Goal: Information Seeking & Learning: Learn about a topic

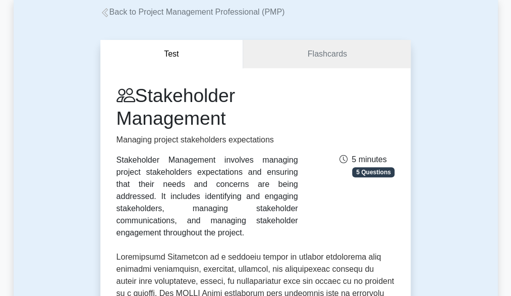
scroll to position [50, 0]
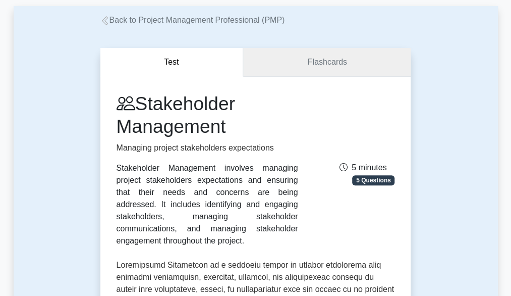
click at [311, 67] on link "Flashcards" at bounding box center [327, 62] width 168 height 29
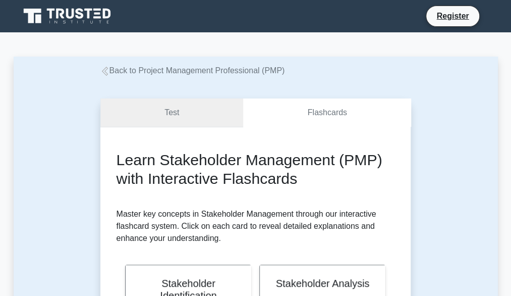
click at [177, 112] on link "Test" at bounding box center [171, 112] width 143 height 29
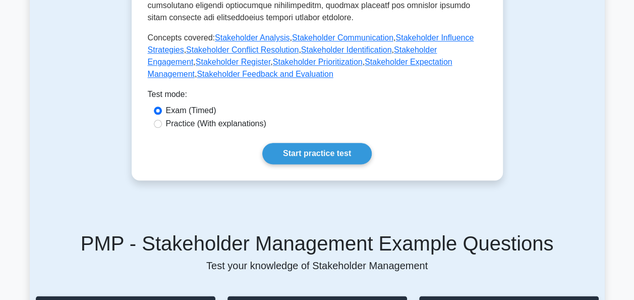
scroll to position [505, 0]
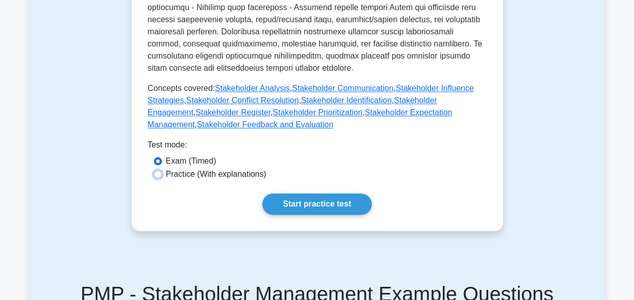
click at [158, 170] on input "Practice (With explanations)" at bounding box center [158, 174] width 8 height 8
radio input "true"
click at [326, 193] on link "Start practice test" at bounding box center [316, 203] width 109 height 21
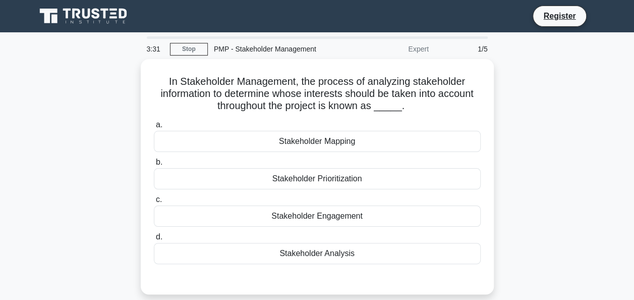
click at [483, 48] on div "1/5" at bounding box center [464, 49] width 59 height 20
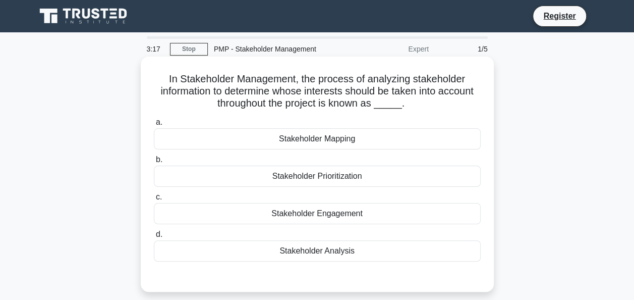
click at [306, 138] on div "Stakeholder Mapping" at bounding box center [317, 138] width 327 height 21
click at [154, 126] on input "a. Stakeholder Mapping" at bounding box center [154, 122] width 0 height 7
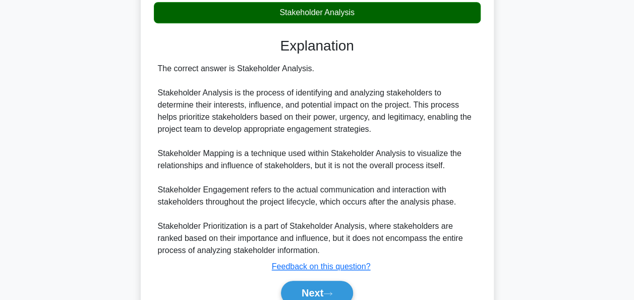
scroll to position [286, 0]
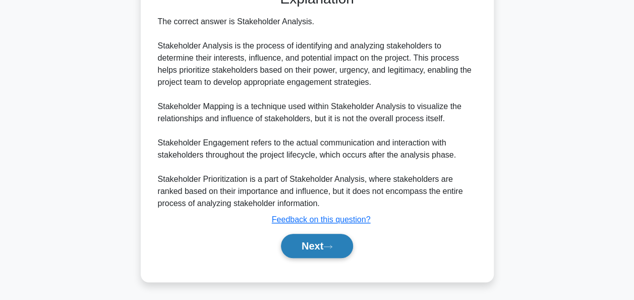
click at [318, 245] on button "Next" at bounding box center [317, 246] width 72 height 24
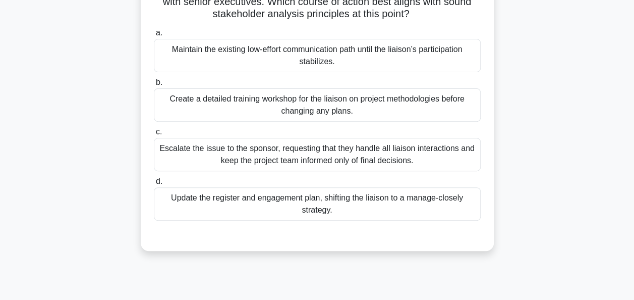
scroll to position [151, 0]
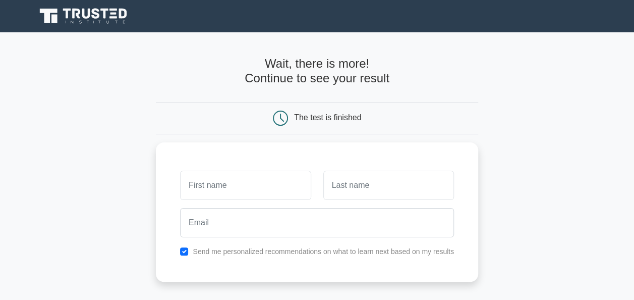
click at [419, 105] on div "The test is finished" at bounding box center [317, 118] width 322 height 32
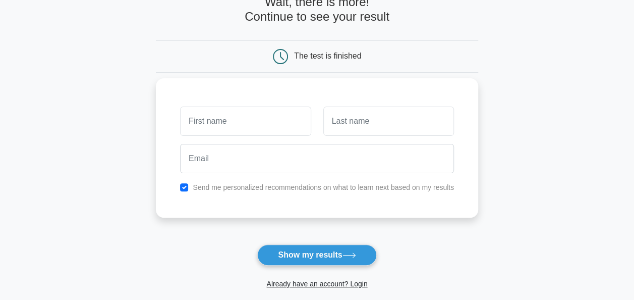
scroll to position [54, 0]
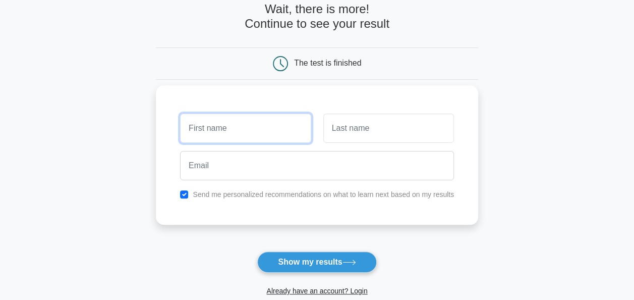
click at [226, 129] on input "text" at bounding box center [245, 128] width 131 height 29
type input "[PERSON_NAME]"
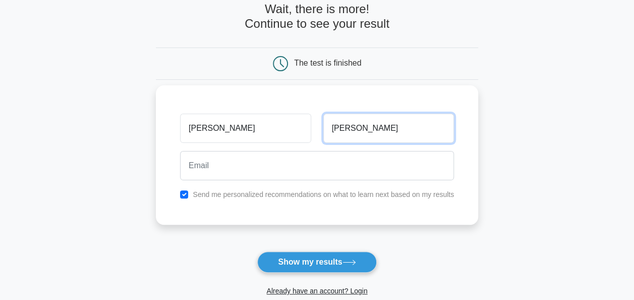
drag, startPoint x: 360, startPoint y: 129, endPoint x: 322, endPoint y: 130, distance: 37.4
click at [322, 130] on div "[PERSON_NAME]" at bounding box center [388, 127] width 143 height 37
type input "Eriyau"
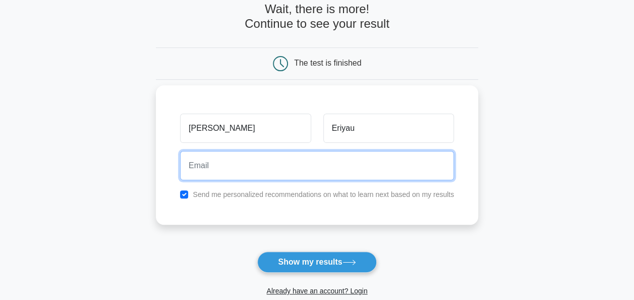
click at [235, 167] on input "email" at bounding box center [317, 165] width 274 height 29
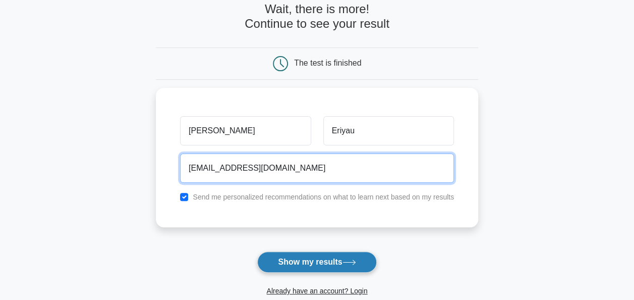
type input "moseriau1992@gmail.com"
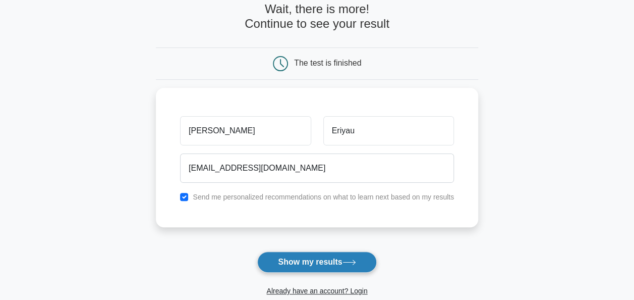
click at [314, 264] on button "Show my results" at bounding box center [316, 261] width 119 height 21
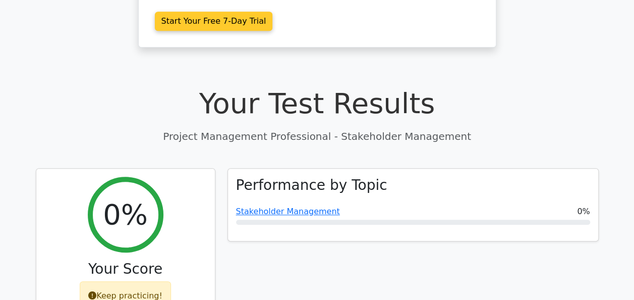
scroll to position [303, 0]
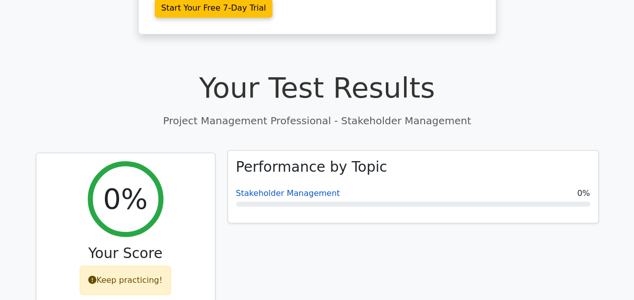
click at [272, 188] on link "Stakeholder Management" at bounding box center [288, 193] width 104 height 10
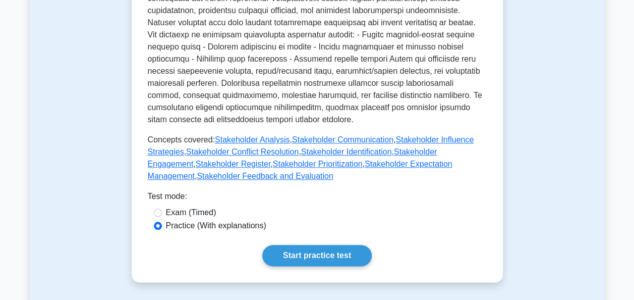
scroll to position [454, 0]
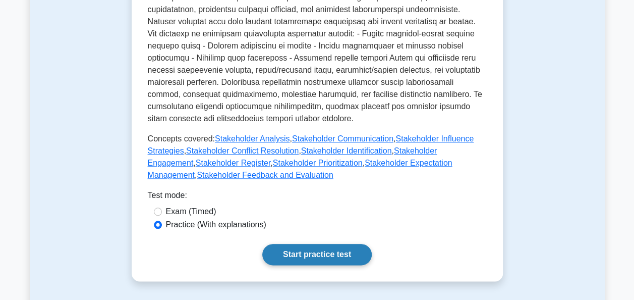
click at [313, 244] on link "Start practice test" at bounding box center [316, 254] width 109 height 21
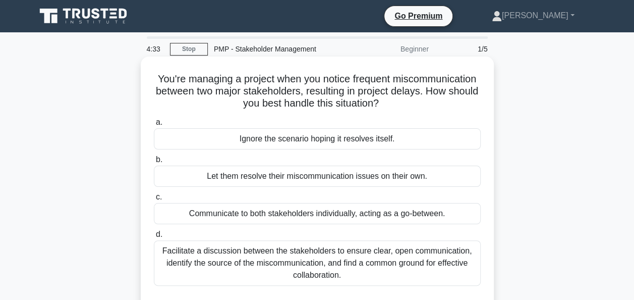
click at [318, 258] on div "Facilitate a discussion between the stakeholders to ensure clear, open communic…" at bounding box center [317, 262] width 327 height 45
click at [154, 238] on input "d. Facilitate a discussion between the stakeholders to ensure clear, open commu…" at bounding box center [154, 234] width 0 height 7
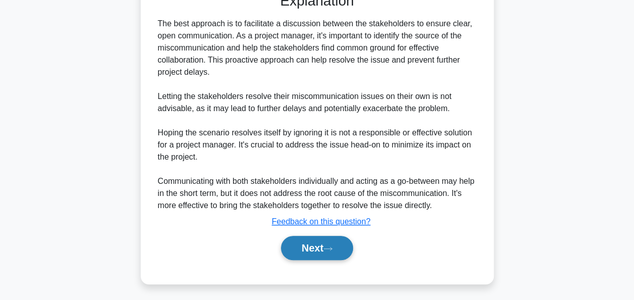
scroll to position [309, 0]
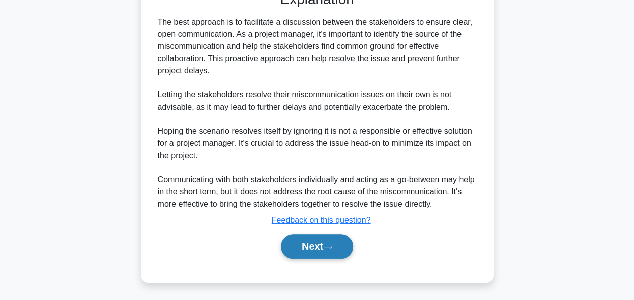
click at [322, 243] on button "Next" at bounding box center [317, 246] width 72 height 24
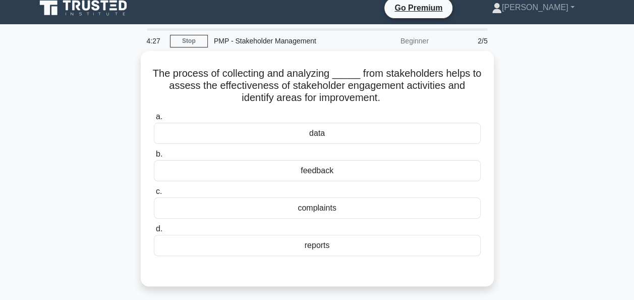
scroll to position [0, 0]
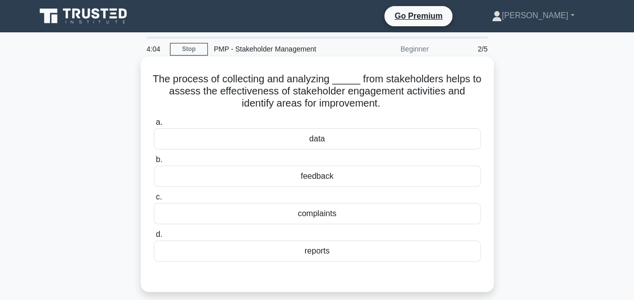
click at [321, 138] on div "data" at bounding box center [317, 138] width 327 height 21
click at [154, 126] on input "a. data" at bounding box center [154, 122] width 0 height 7
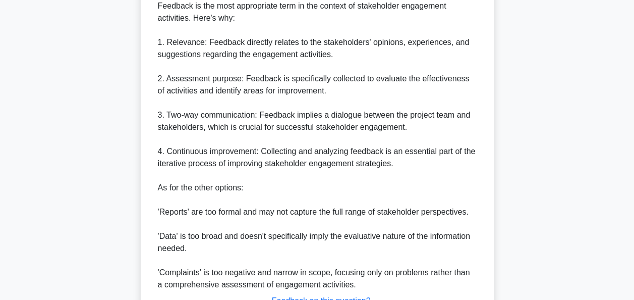
scroll to position [404, 0]
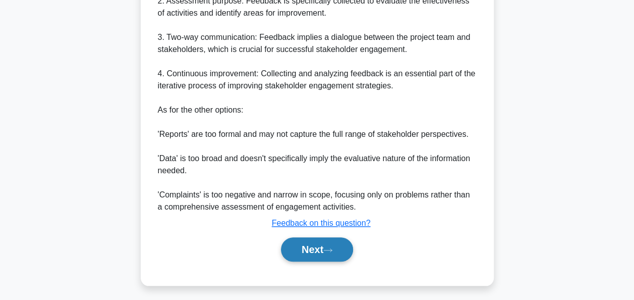
click at [312, 249] on button "Next" at bounding box center [317, 249] width 72 height 24
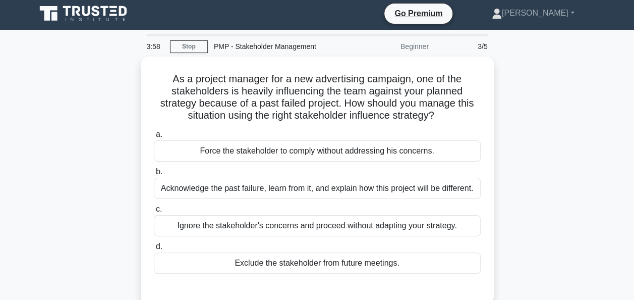
scroll to position [0, 0]
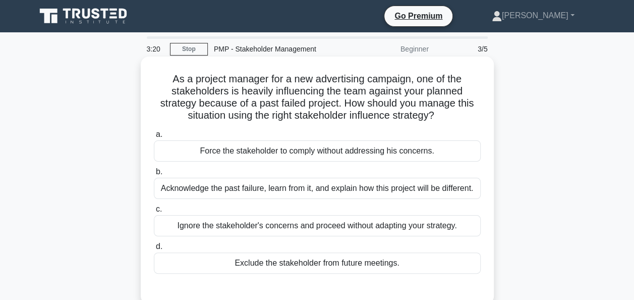
click at [307, 190] on div "Acknowledge the past failure, learn from it, and explain how this project will …" at bounding box center [317, 188] width 327 height 21
click at [154, 175] on input "b. Acknowledge the past failure, learn from it, and explain how this project wi…" at bounding box center [154, 172] width 0 height 7
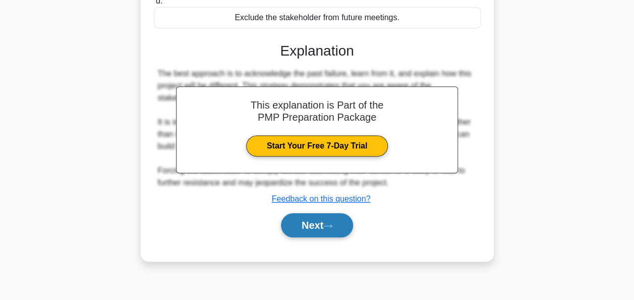
scroll to position [245, 0]
click at [315, 237] on button "Next" at bounding box center [317, 225] width 72 height 24
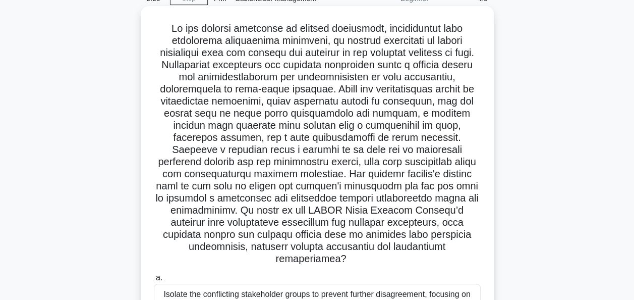
scroll to position [252, 0]
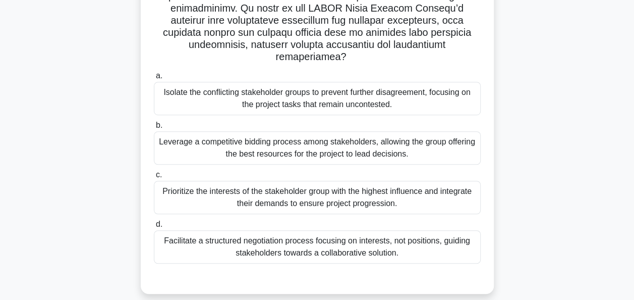
click at [306, 236] on div "Facilitate a structured negotiation process focusing on interests, not position…" at bounding box center [317, 246] width 327 height 33
click at [154, 228] on input "d. Facilitate a structured negotiation process focusing on interests, not posit…" at bounding box center [154, 224] width 0 height 7
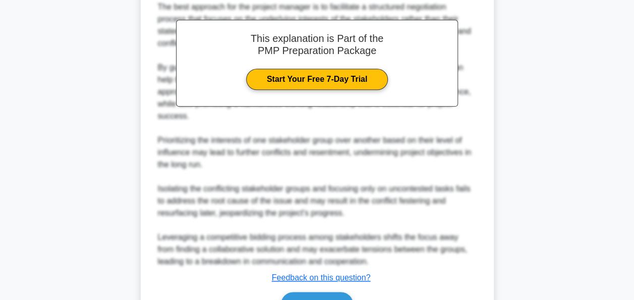
scroll to position [556, 0]
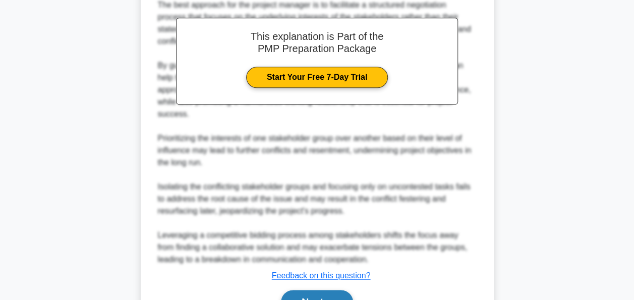
click at [315, 290] on button "Next" at bounding box center [317, 302] width 72 height 24
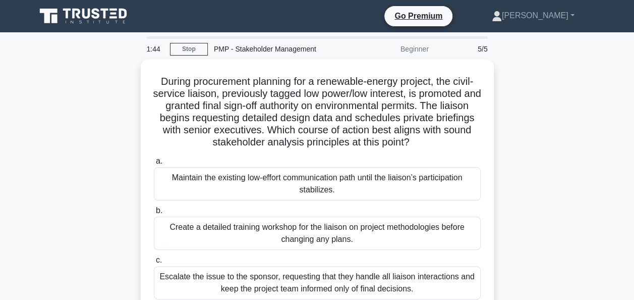
scroll to position [50, 0]
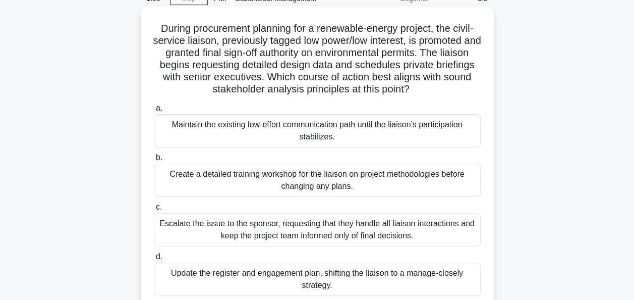
click at [323, 180] on div "Create a detailed training workshop for the liaison on project methodologies be…" at bounding box center [317, 179] width 327 height 33
click at [154, 161] on input "b. Create a detailed training workshop for the liaison on project methodologies…" at bounding box center [154, 157] width 0 height 7
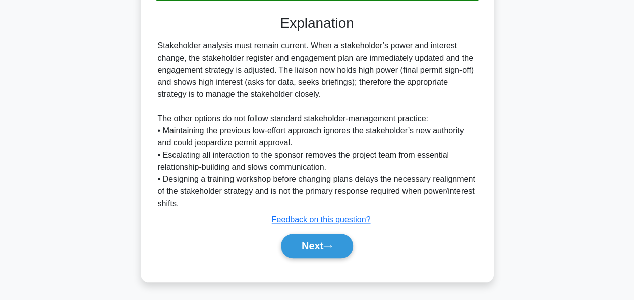
scroll to position [296, 0]
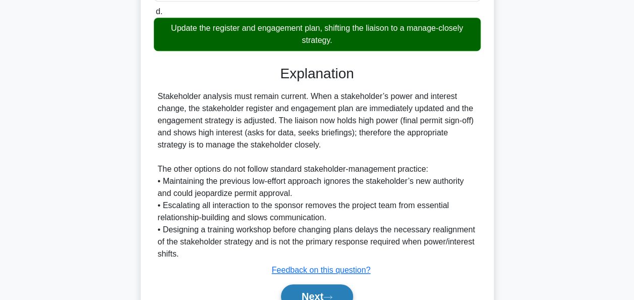
click at [315, 293] on button "Next" at bounding box center [317, 296] width 72 height 24
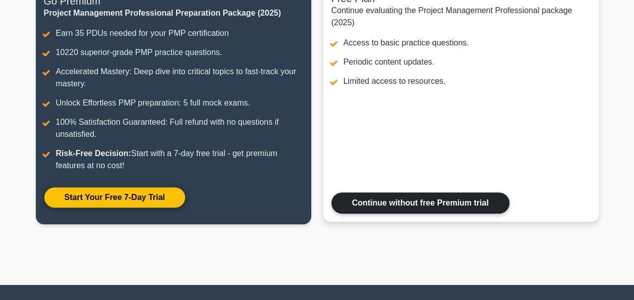
scroll to position [247, 0]
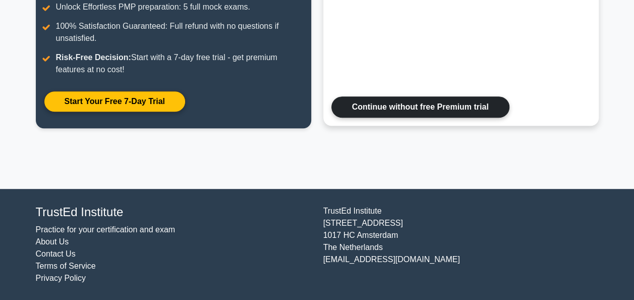
click at [367, 110] on link "Continue without free Premium trial" at bounding box center [420, 106] width 178 height 21
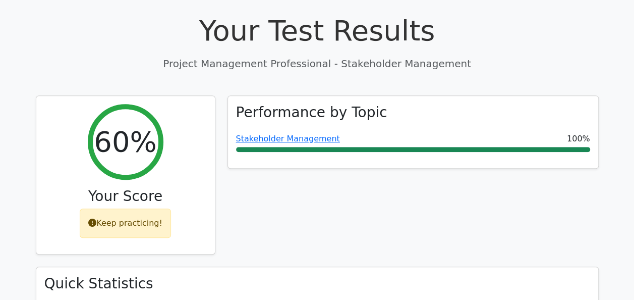
scroll to position [353, 0]
